Goal: Task Accomplishment & Management: Use online tool/utility

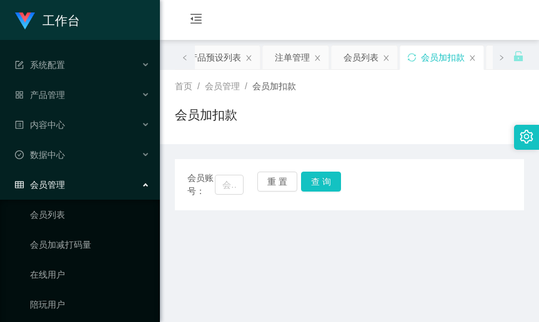
click at [331, 247] on main "关闭左侧 关闭右侧 关闭其它 刷新页面 产品预设列表 注单管理 会员列表 会员加扣款 赠送彩金 提现列表 开奖记录 产品列表 充值列表 首页 / 会员管理 /…" at bounding box center [349, 282] width 379 height 485
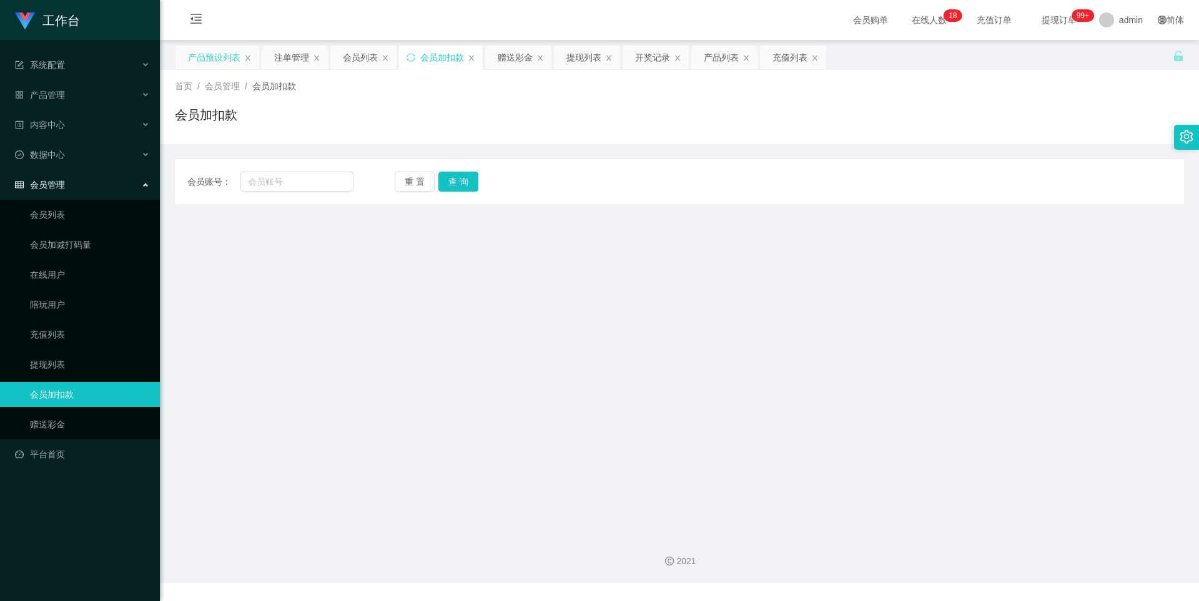
click at [224, 60] on div "产品预设列表" at bounding box center [214, 58] width 52 height 24
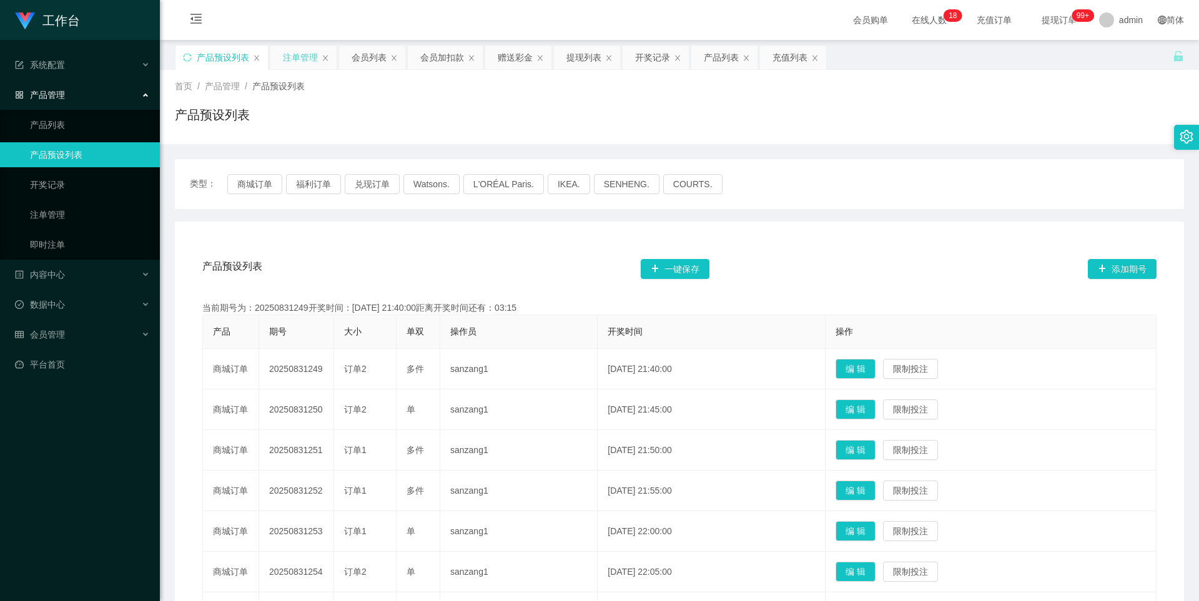
click at [299, 62] on div "注单管理" at bounding box center [300, 58] width 35 height 24
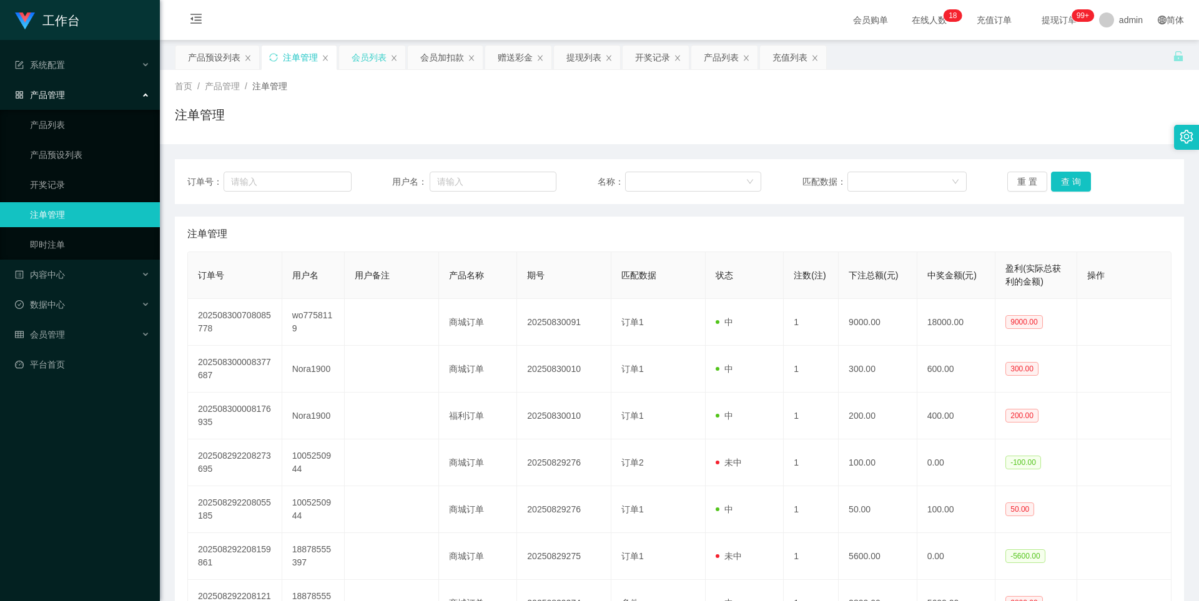
click at [369, 57] on div "会员列表" at bounding box center [369, 58] width 35 height 24
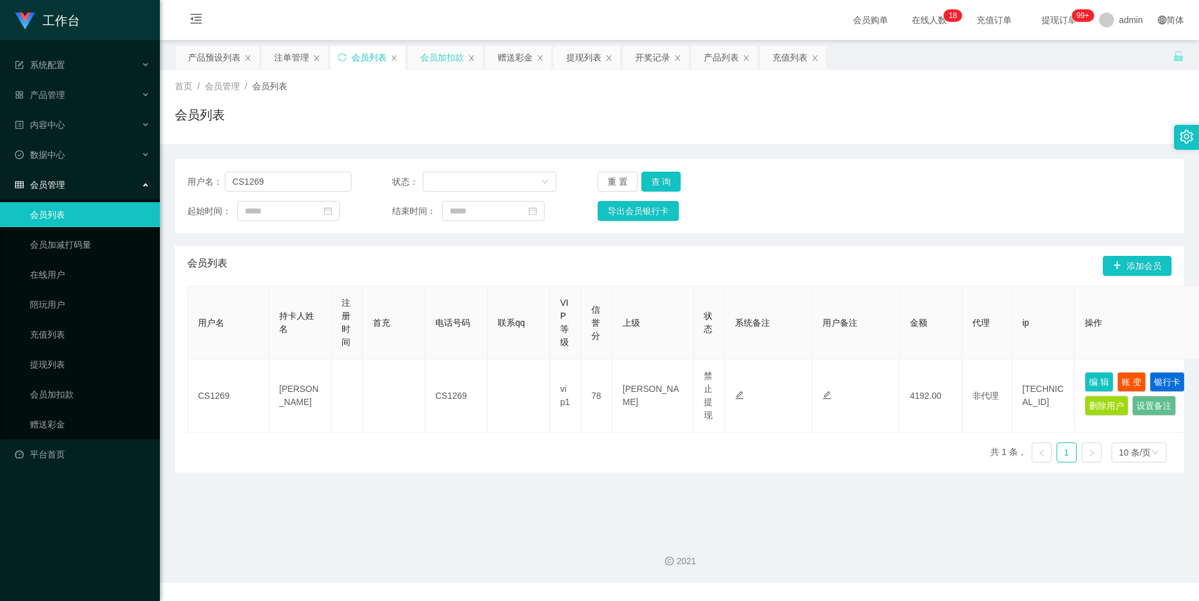
click at [441, 64] on div "会员加扣款" at bounding box center [442, 58] width 44 height 24
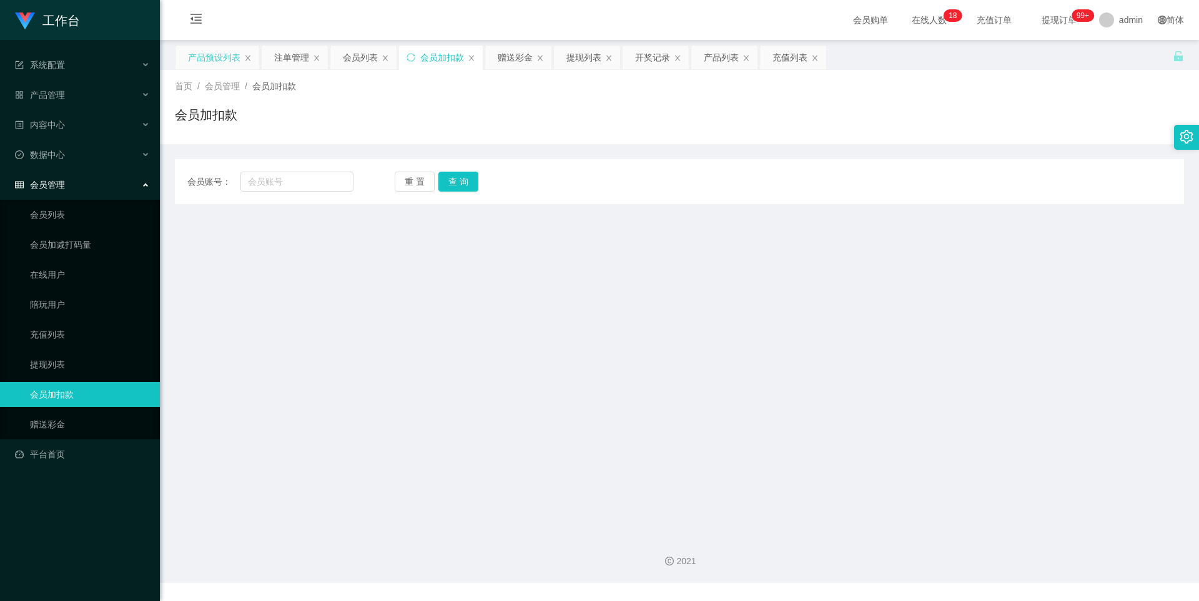
click at [235, 63] on div "产品预设列表" at bounding box center [214, 58] width 52 height 24
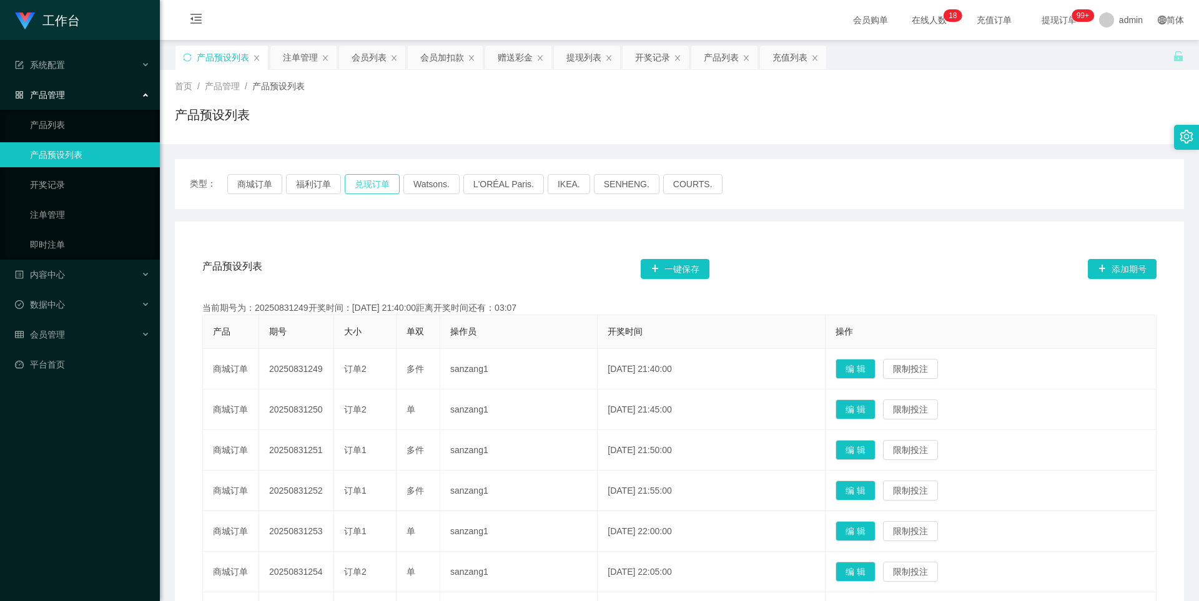
click at [374, 193] on button "兑现订单" at bounding box center [372, 184] width 55 height 20
